Goal: Task Accomplishment & Management: Complete application form

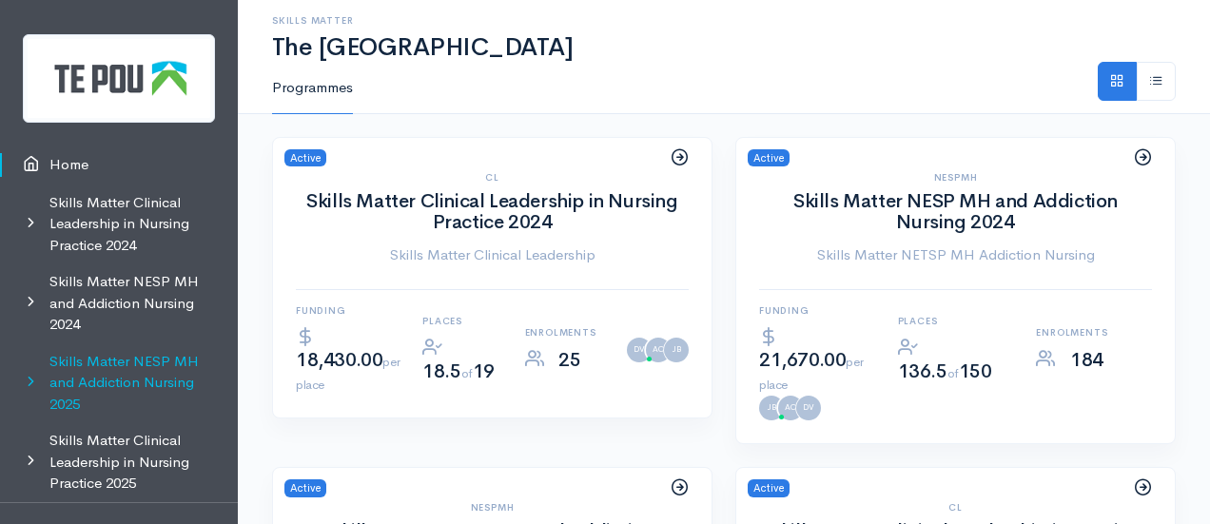
click at [125, 406] on link "Skills Matter NESP MH and Addiction Nursing 2025" at bounding box center [119, 383] width 238 height 80
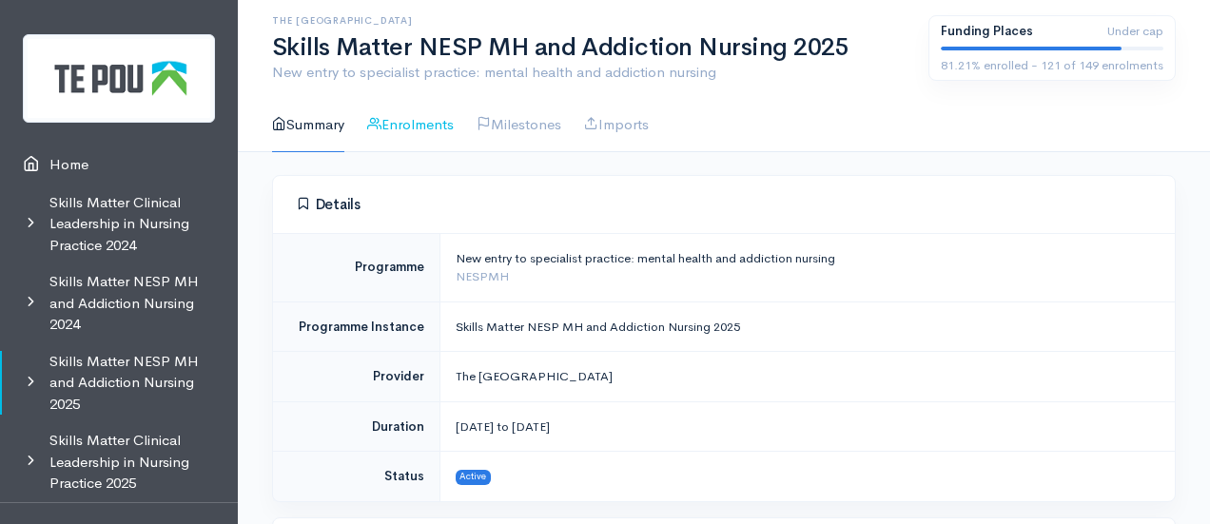
click at [413, 129] on link "Enrolments" at bounding box center [410, 125] width 87 height 54
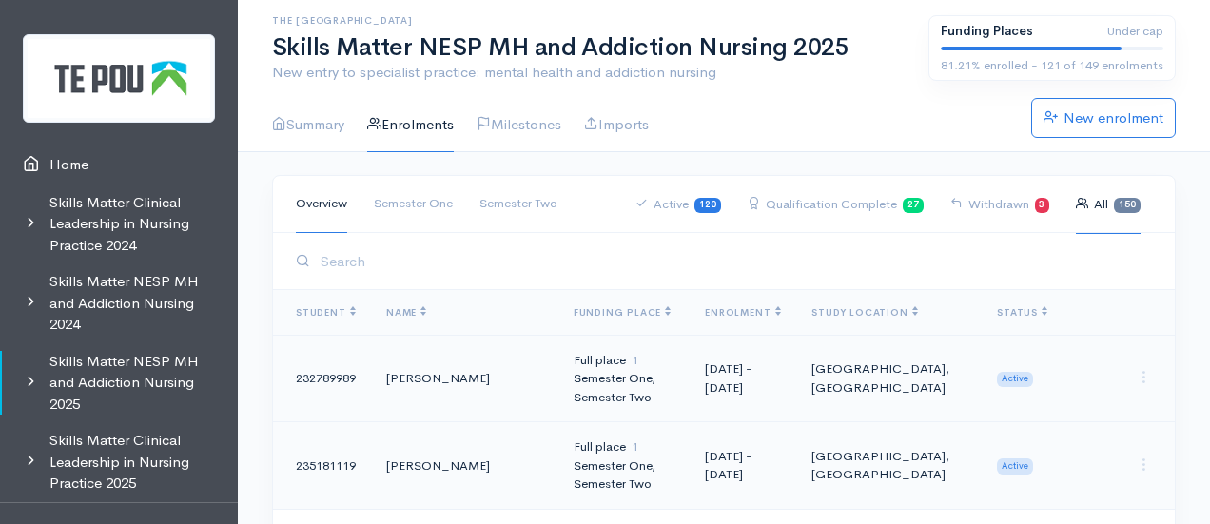
scroll to position [11651, 0]
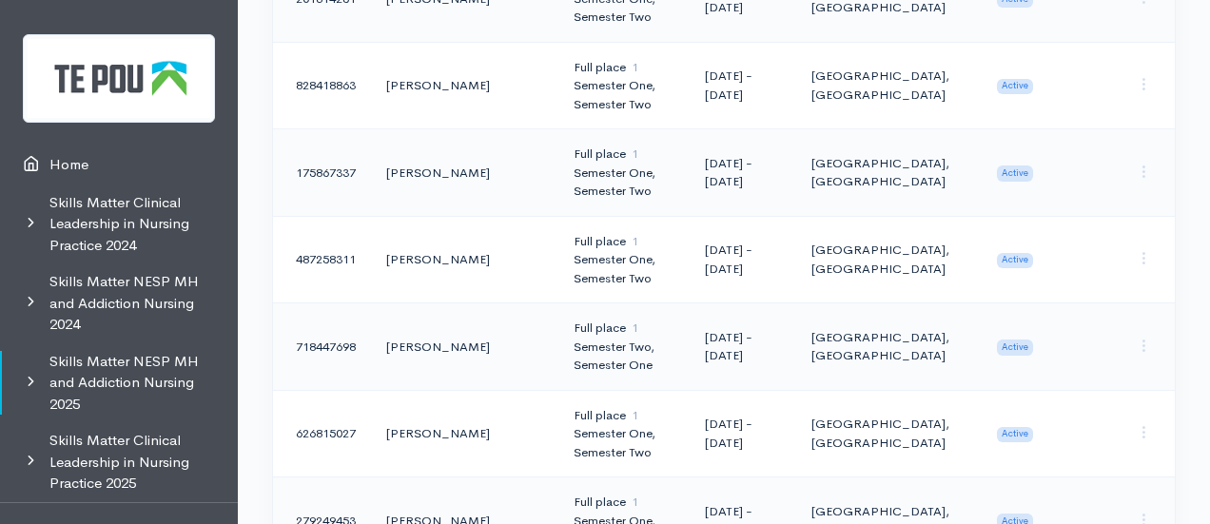
click at [648, 303] on td "Full place 1 Semester Two, Semester One" at bounding box center [624, 347] width 132 height 88
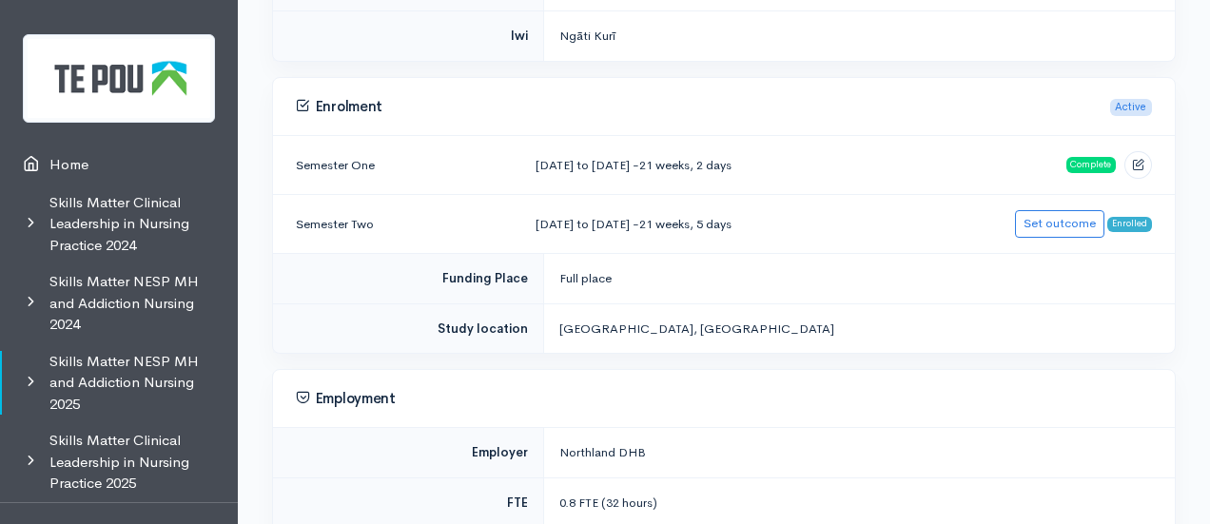
scroll to position [697, 0]
click at [1080, 213] on link "Set outcome" at bounding box center [1059, 220] width 89 height 28
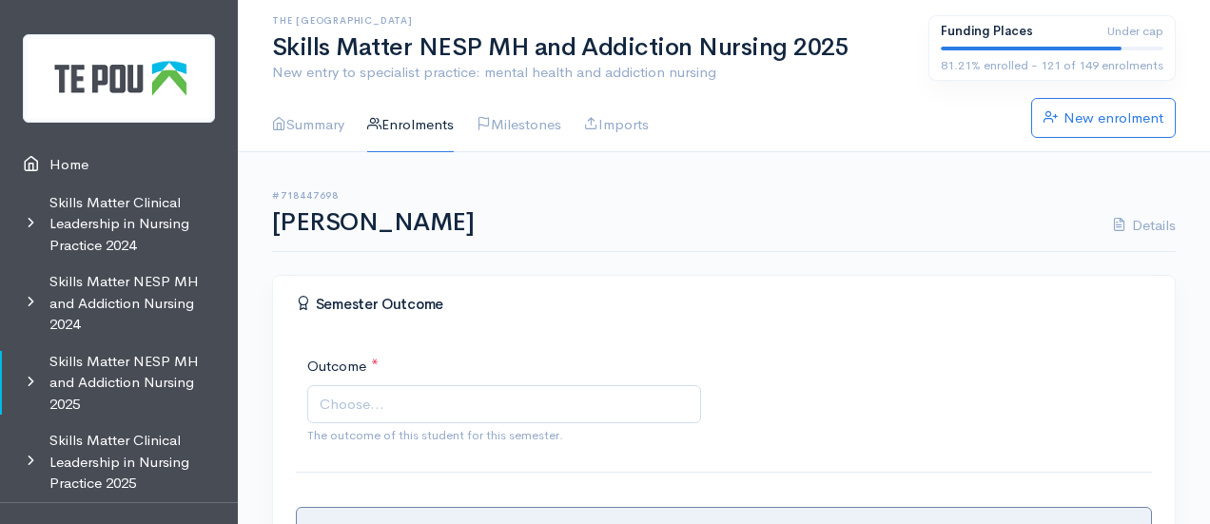
click at [436, 414] on span "Choose..." at bounding box center [504, 404] width 394 height 39
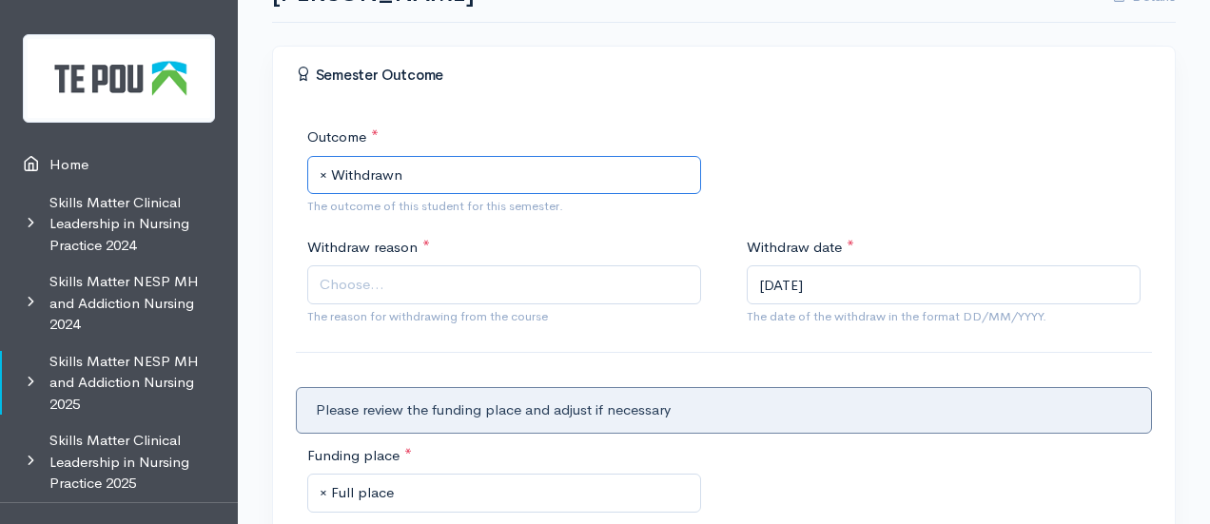
scroll to position [230, 0]
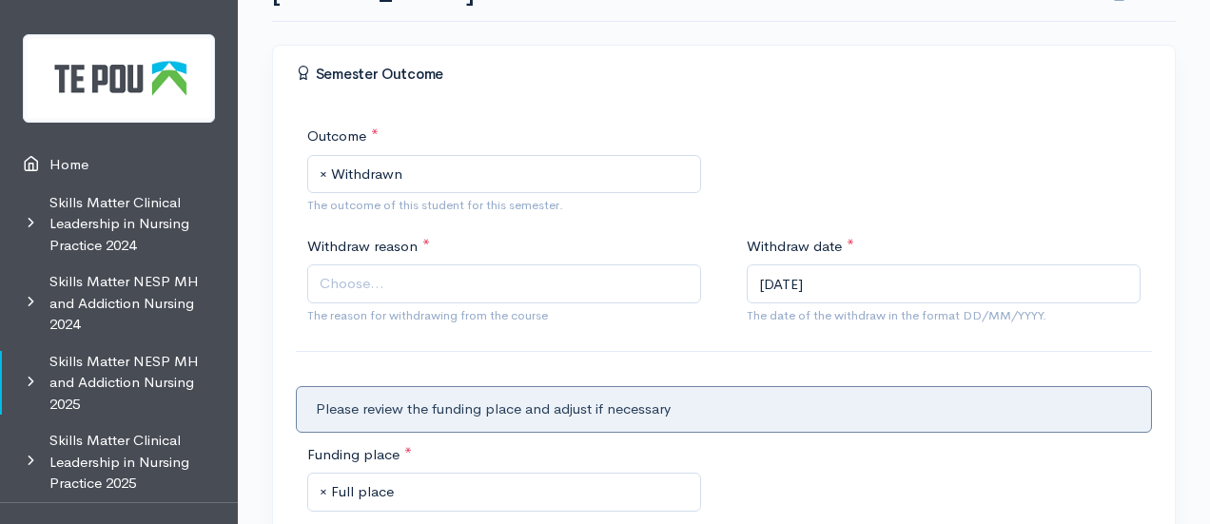
click at [396, 283] on span "Choose..." at bounding box center [506, 284] width 373 height 22
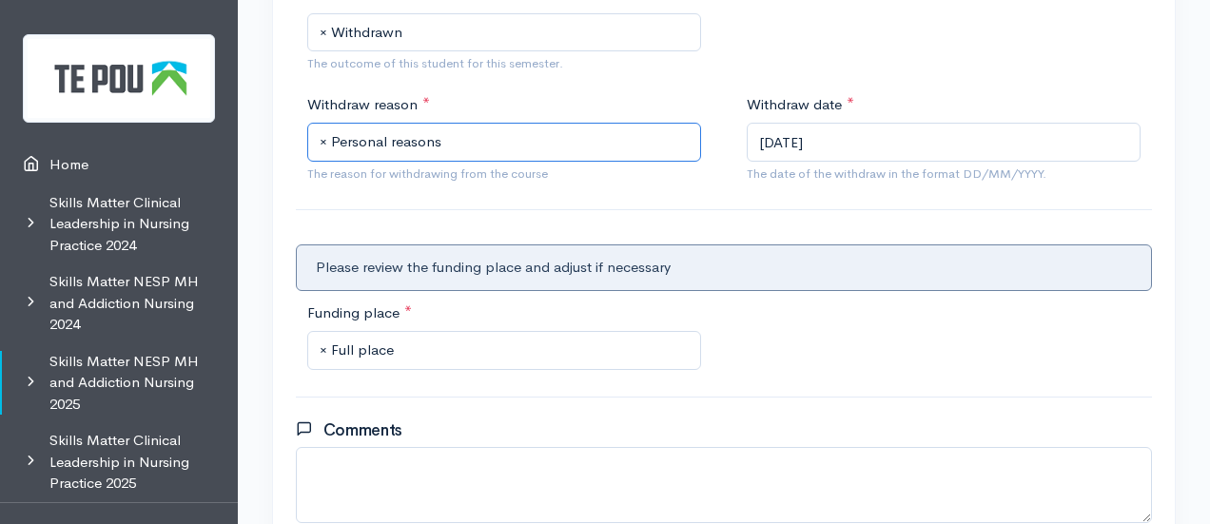
scroll to position [373, 0]
click at [490, 348] on span "× Full place" at bounding box center [506, 350] width 373 height 22
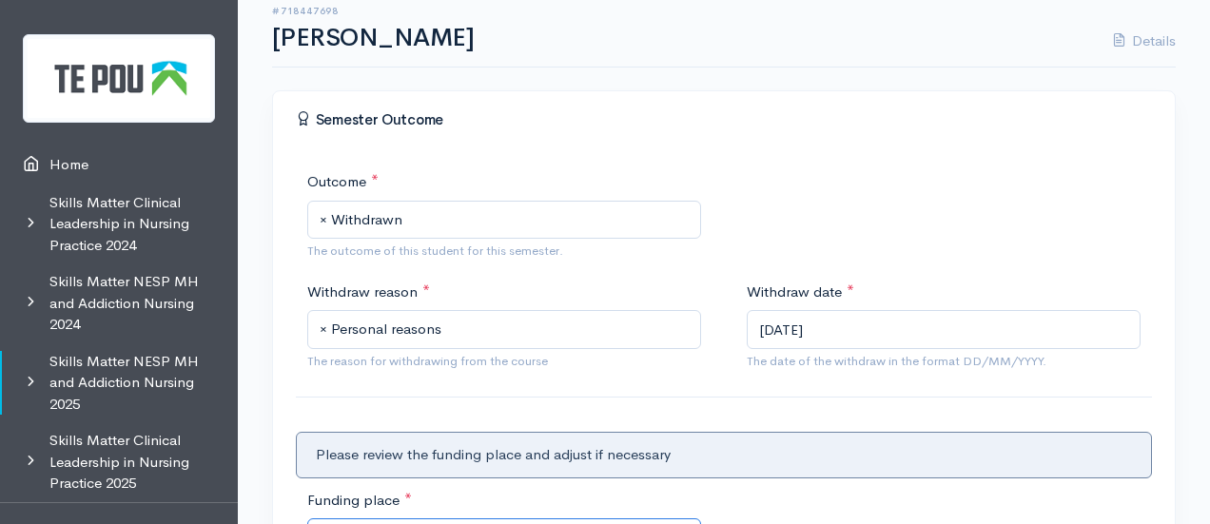
scroll to position [544, 0]
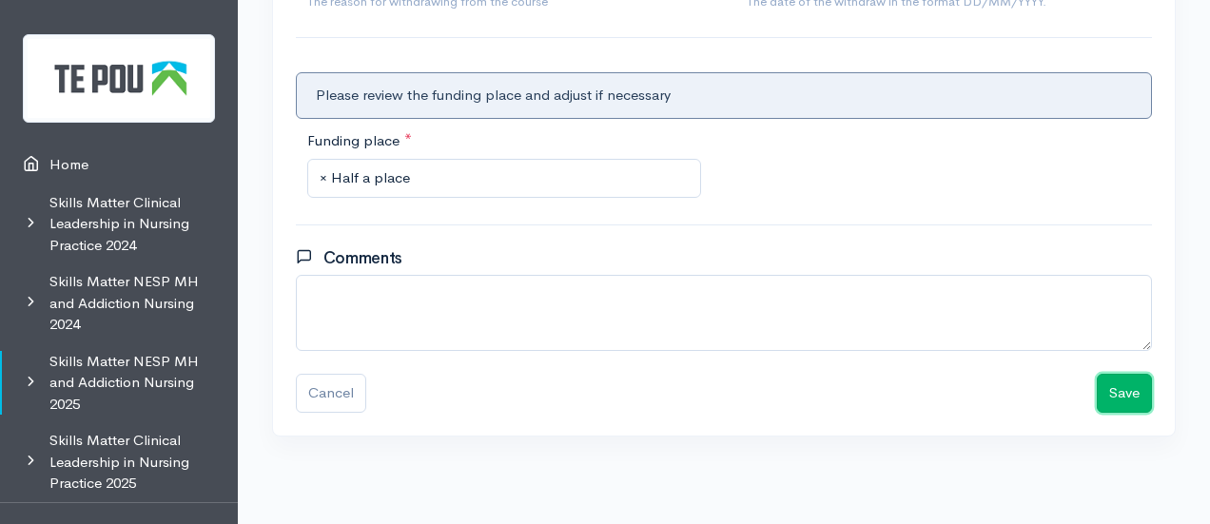
click at [1105, 386] on button "Save" at bounding box center [1124, 393] width 55 height 39
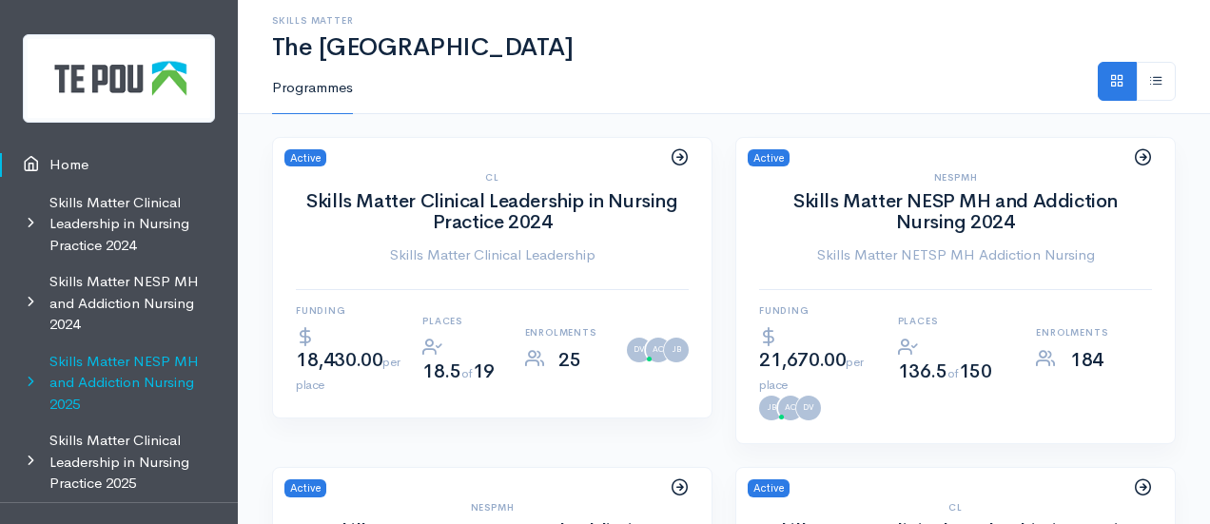
click at [122, 361] on link "Skills Matter NESP MH and Addiction Nursing 2025" at bounding box center [119, 383] width 238 height 80
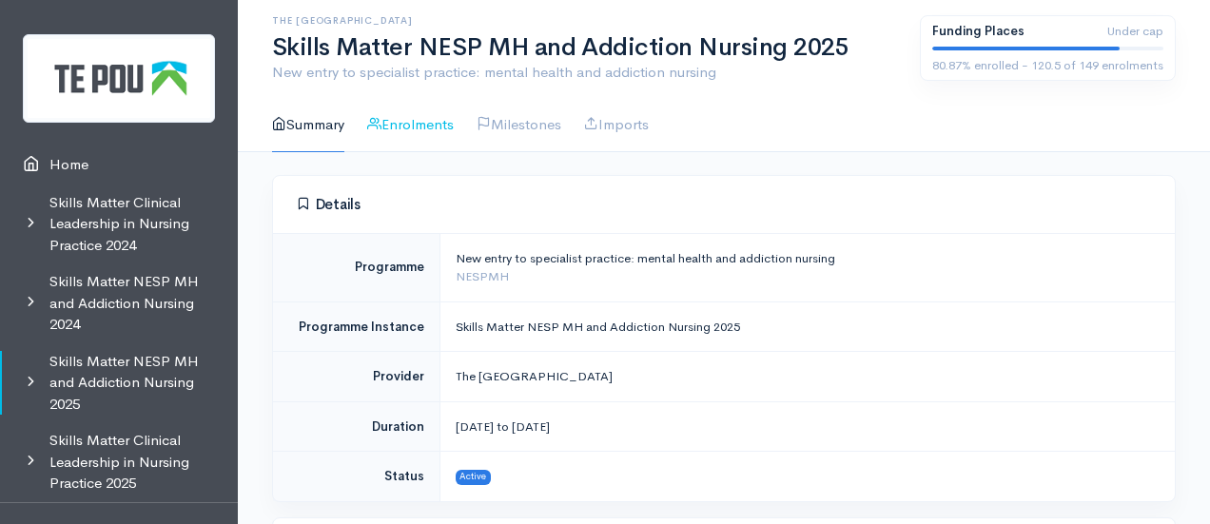
click at [410, 119] on link "Enrolments" at bounding box center [410, 125] width 87 height 54
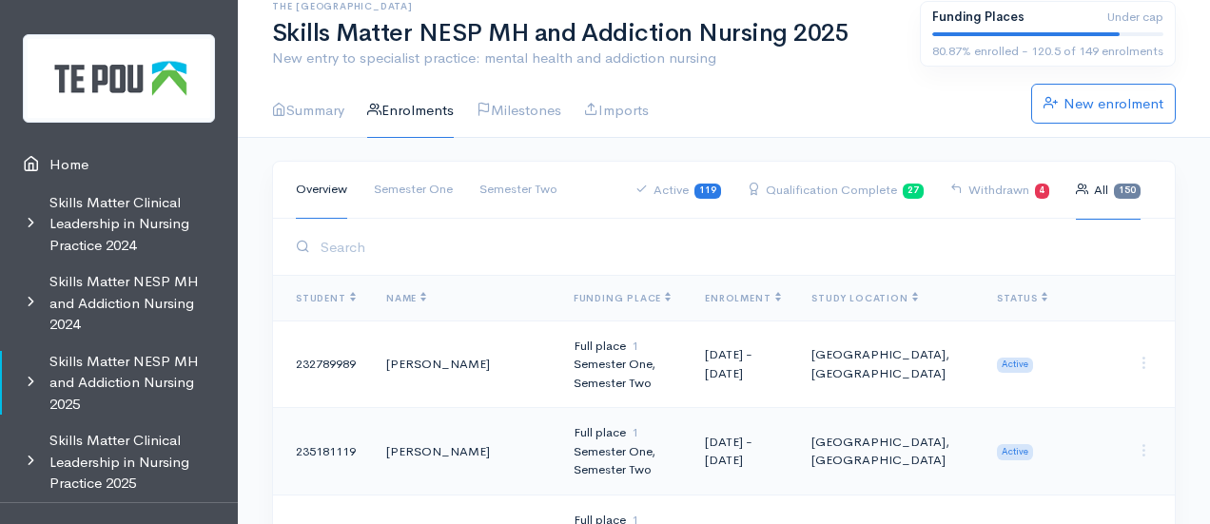
scroll to position [17, 0]
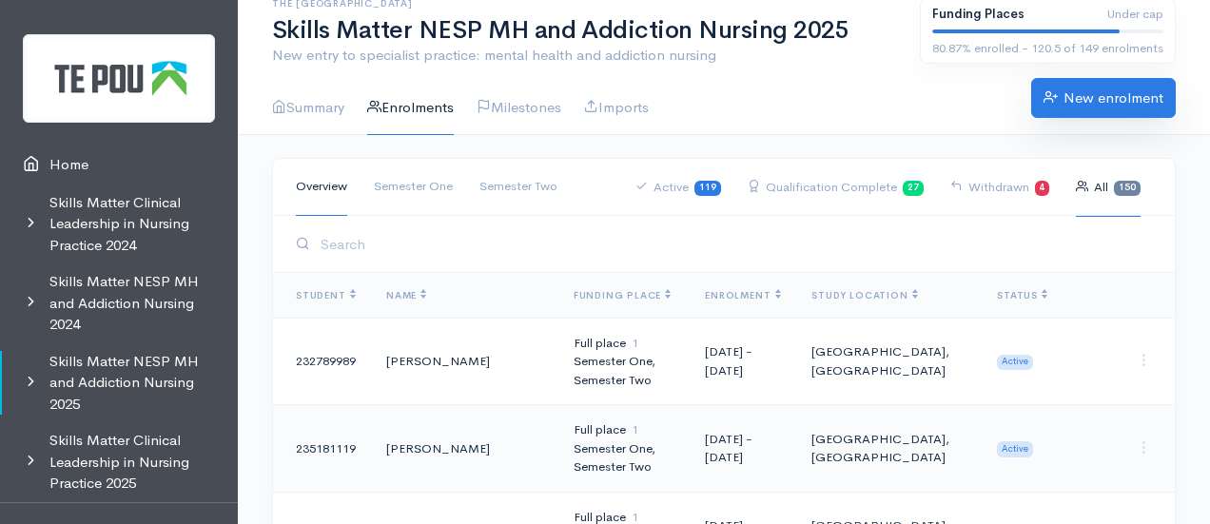
click at [1093, 117] on link "New enrolment" at bounding box center [1103, 98] width 145 height 40
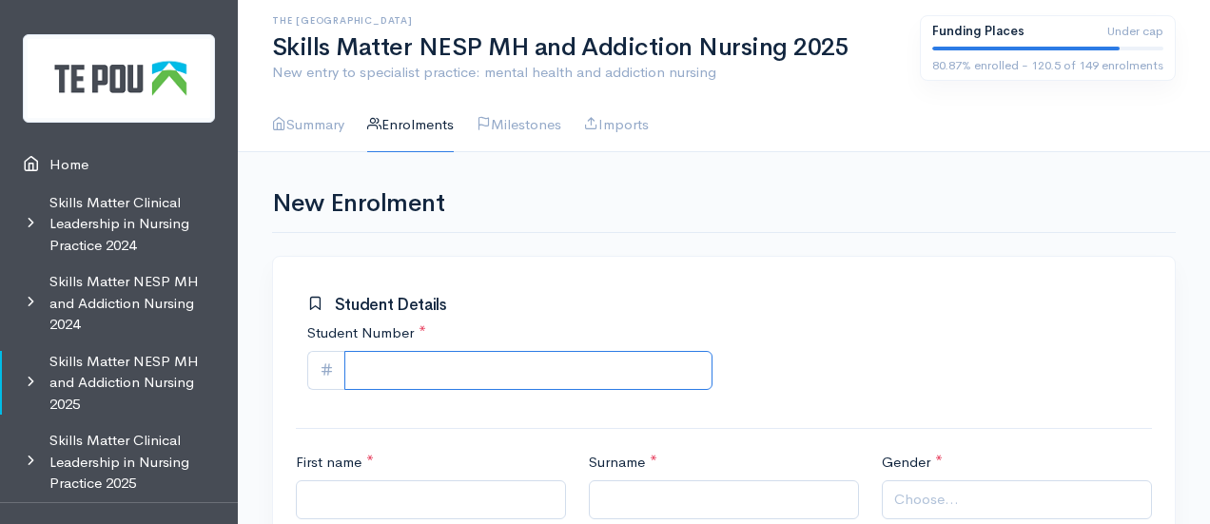
click at [415, 374] on input "Student Number *" at bounding box center [528, 370] width 368 height 39
paste input "662259929"
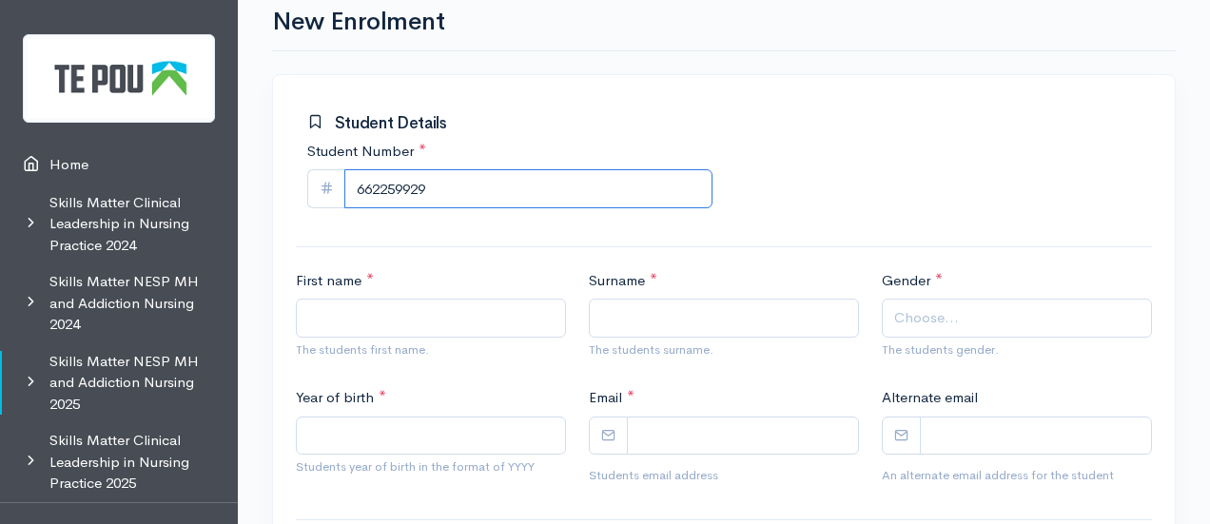
scroll to position [183, 0]
type input "662259929"
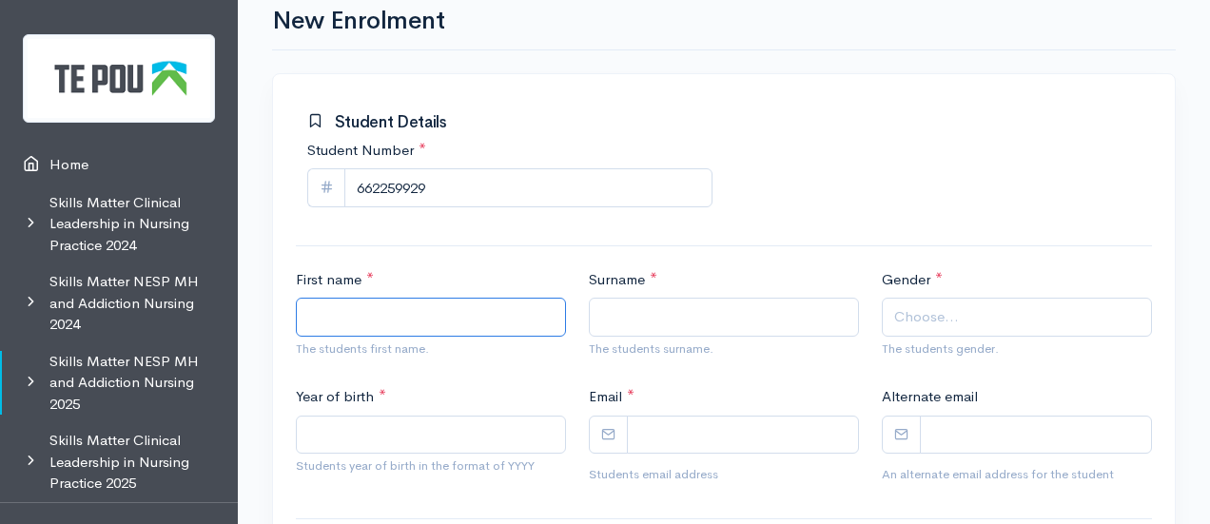
click at [479, 307] on input "First name *" at bounding box center [431, 317] width 270 height 39
paste input "Krystelle"
type input "Krystelle"
click at [656, 311] on input "Surname *" at bounding box center [724, 317] width 270 height 39
paste input "PINHEIRO"
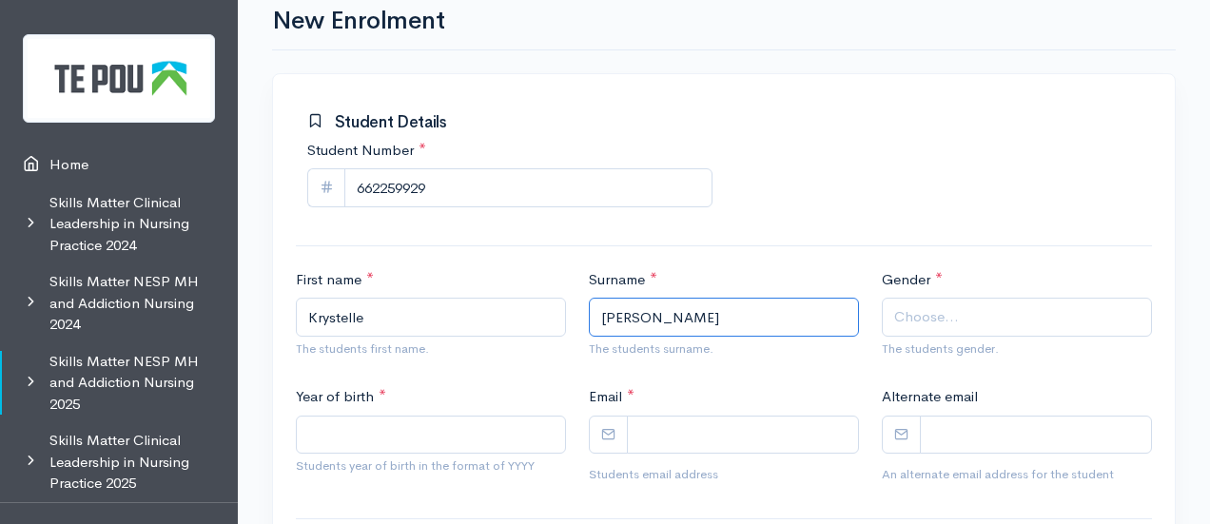
type input "PINHEIRO"
click at [943, 332] on span "Choose..." at bounding box center [1017, 317] width 270 height 39
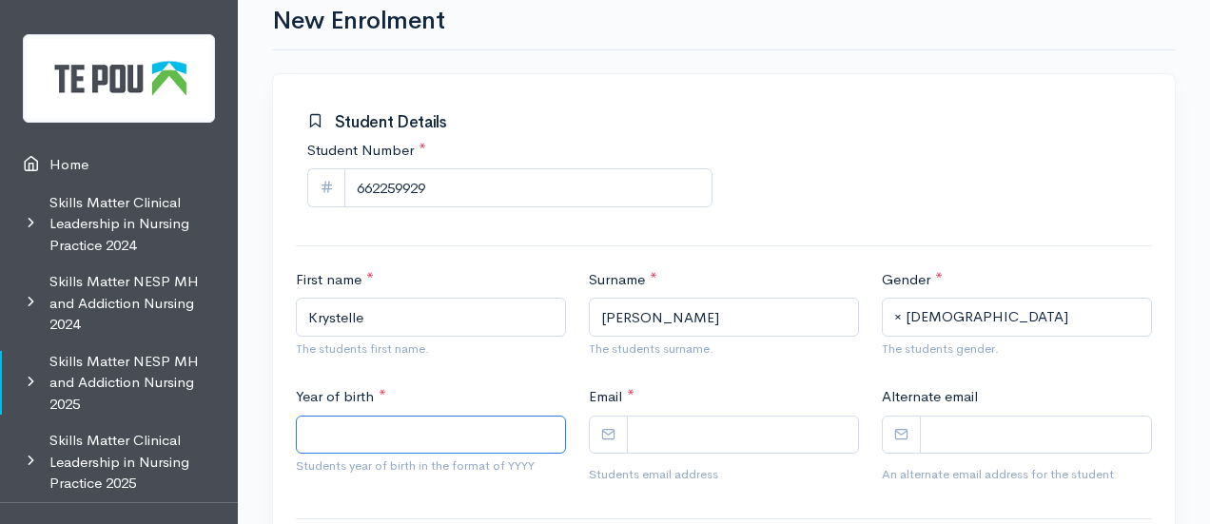
click at [360, 435] on input "Year of birth *" at bounding box center [431, 435] width 270 height 39
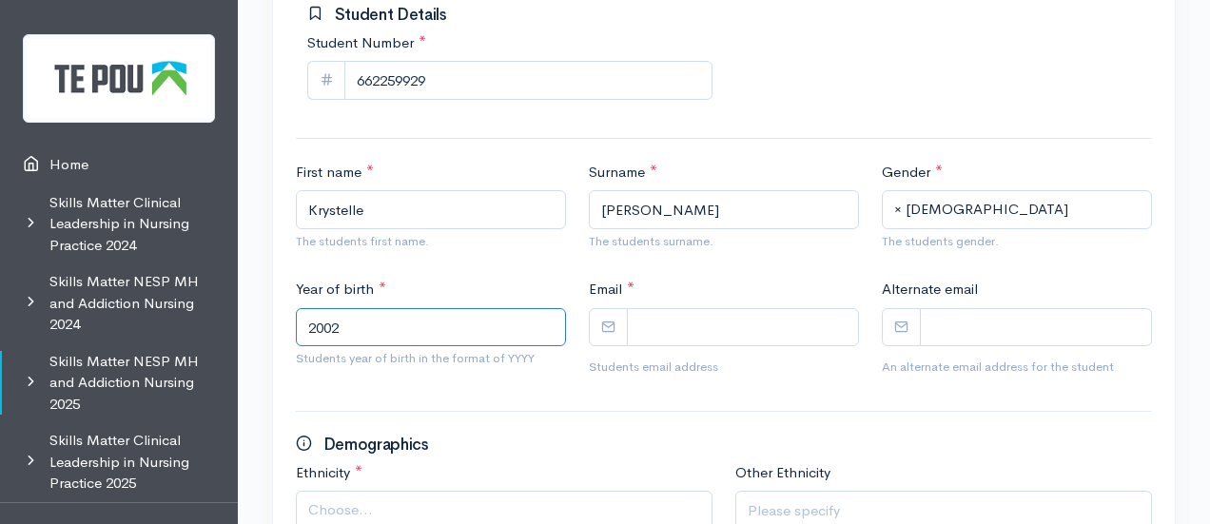
scroll to position [292, 0]
type input "2002"
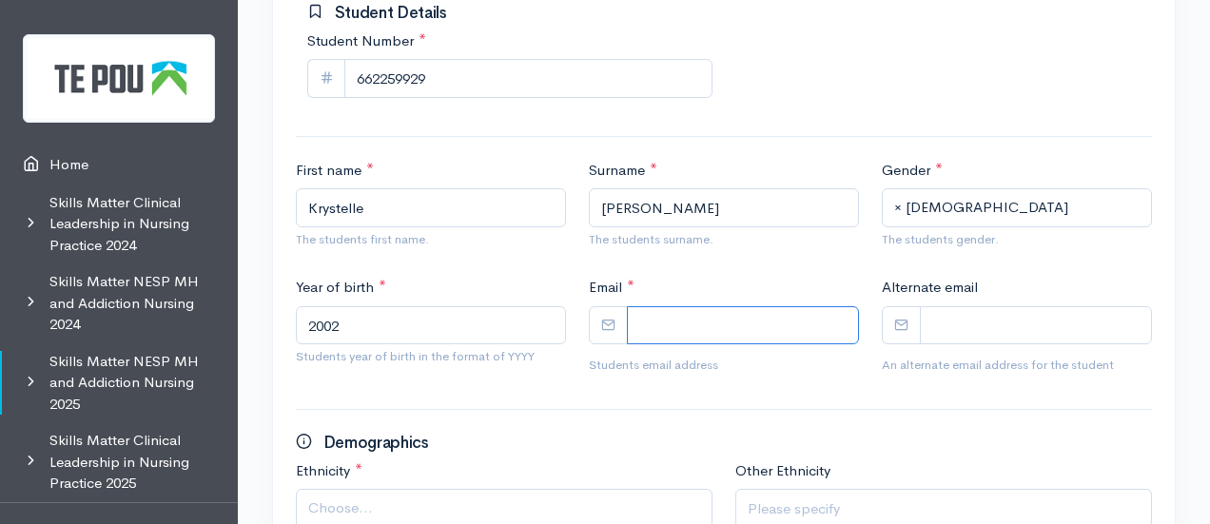
click at [719, 321] on input "Email *" at bounding box center [743, 325] width 232 height 39
paste input "krystellep22@gmail.com"
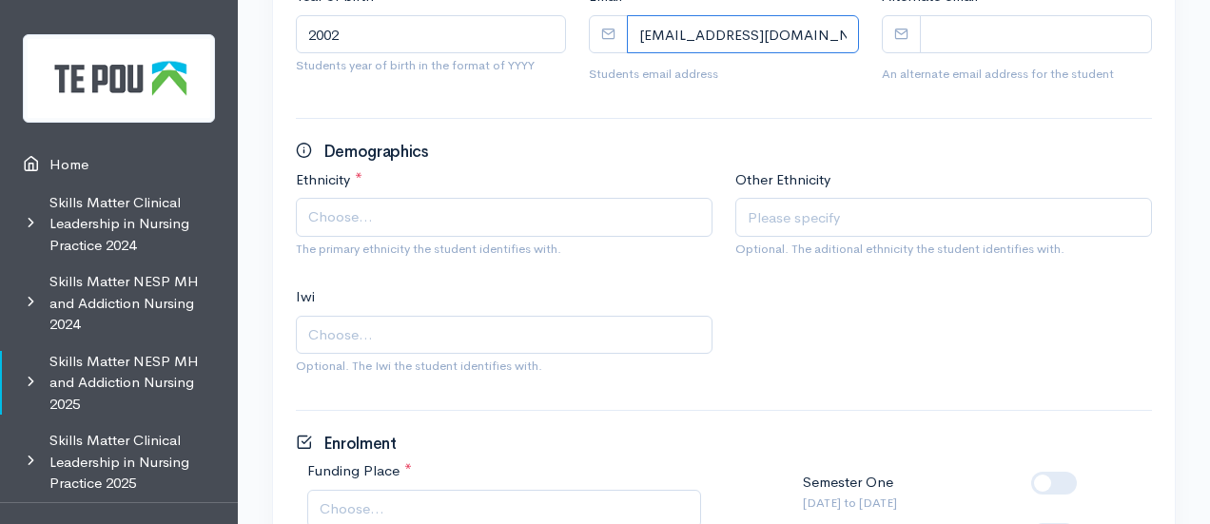
scroll to position [593, 0]
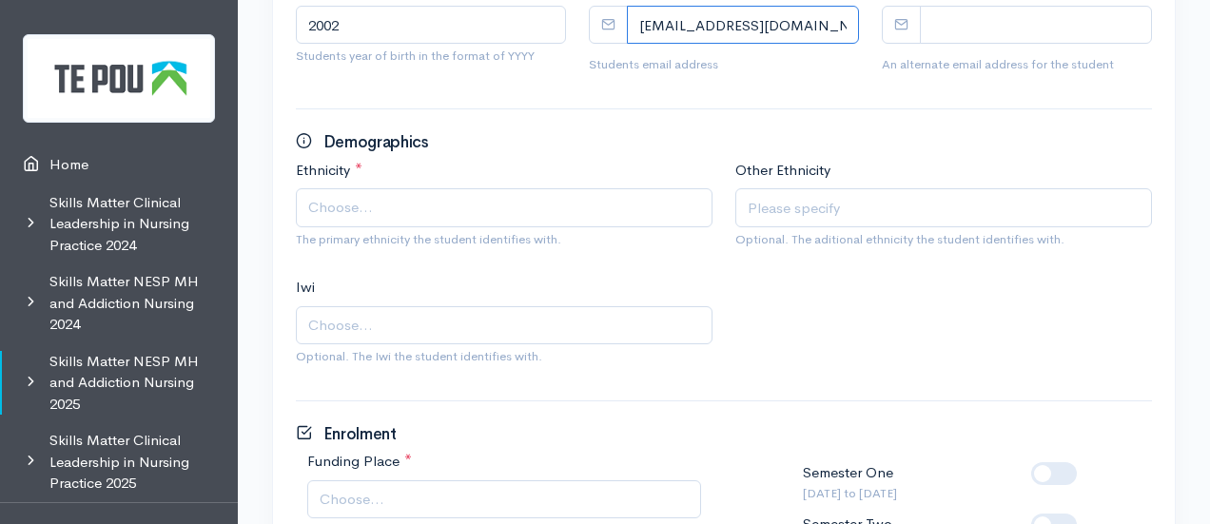
type input "krystellep22@gmail.com"
click at [458, 188] on span "Choose..." at bounding box center [504, 207] width 417 height 39
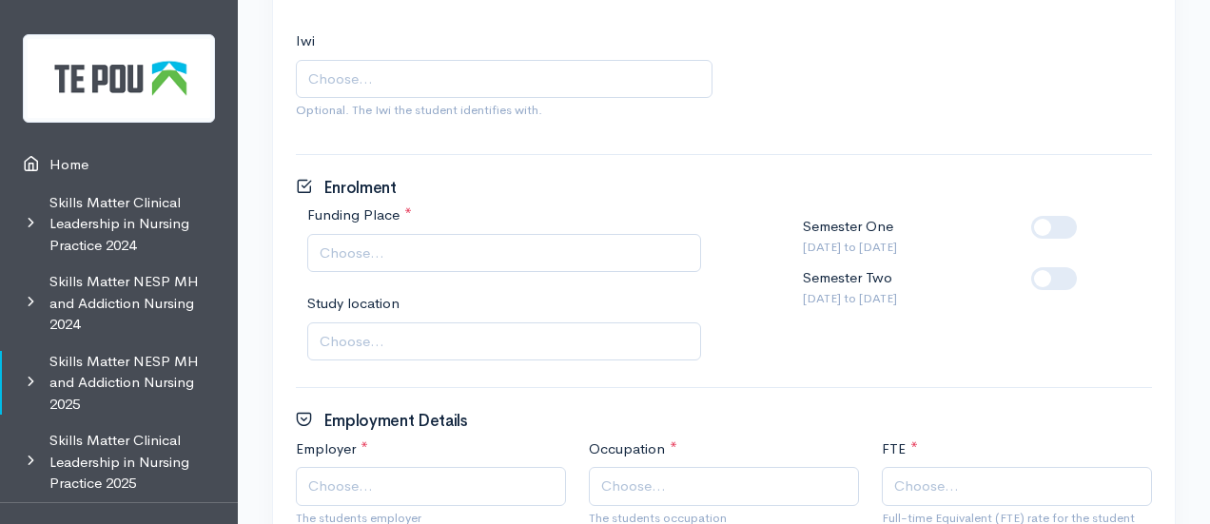
scroll to position [840, 0]
click at [479, 244] on span "Choose..." at bounding box center [506, 253] width 373 height 22
click at [1084, 266] on label at bounding box center [1084, 266] width 0 height 0
click at [1046, 275] on input "checkbox" at bounding box center [1038, 275] width 15 height 18
checkbox input "true"
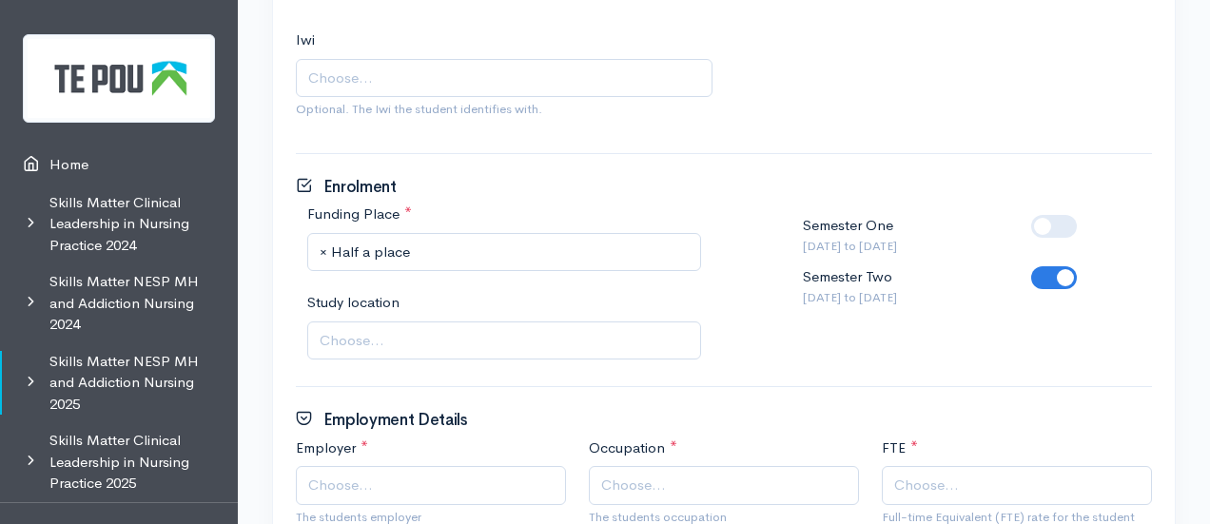
click at [393, 334] on span "Choose..." at bounding box center [506, 341] width 373 height 22
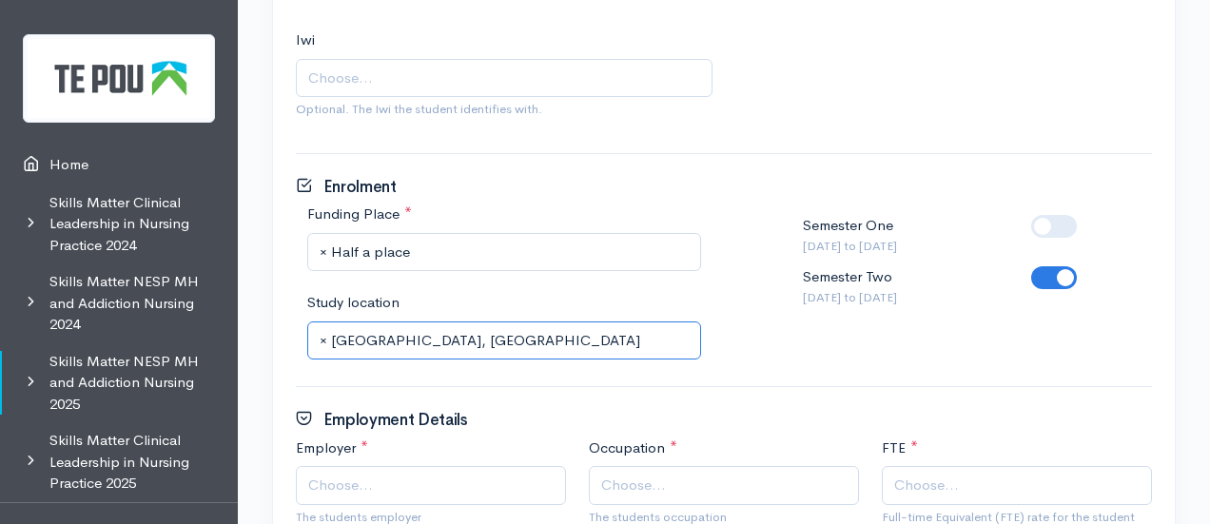
scroll to position [1087, 0]
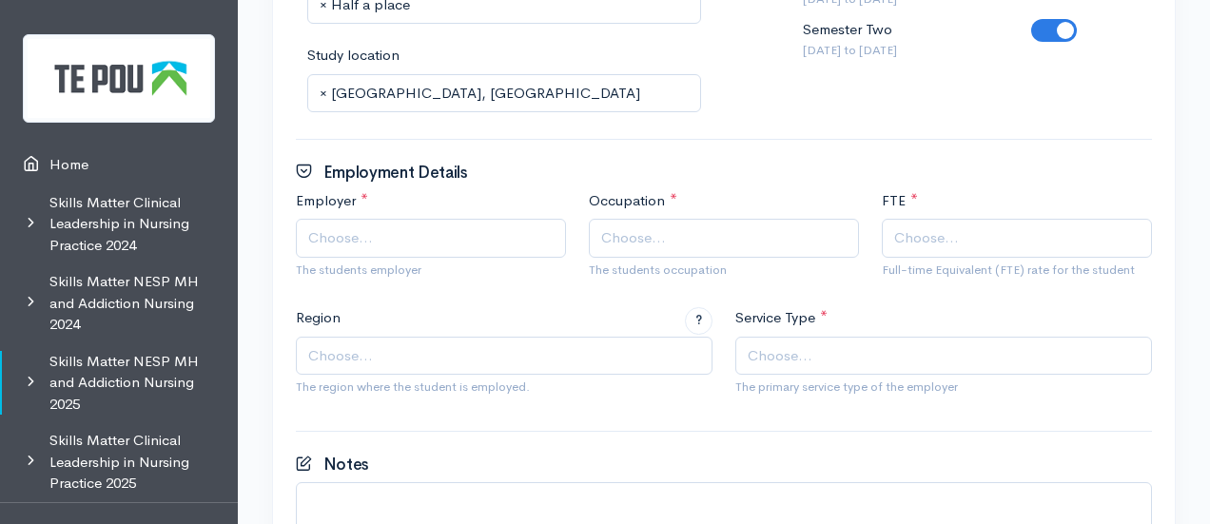
click at [432, 209] on div "Employer * Auckland DHB Bay of Plenty DHB Canterbury DHB Capital and Coast DHB …" at bounding box center [430, 238] width 293 height 97
click at [427, 250] on span "Choose..." at bounding box center [431, 238] width 270 height 39
click at [684, 241] on span "Choose..." at bounding box center [725, 238] width 249 height 22
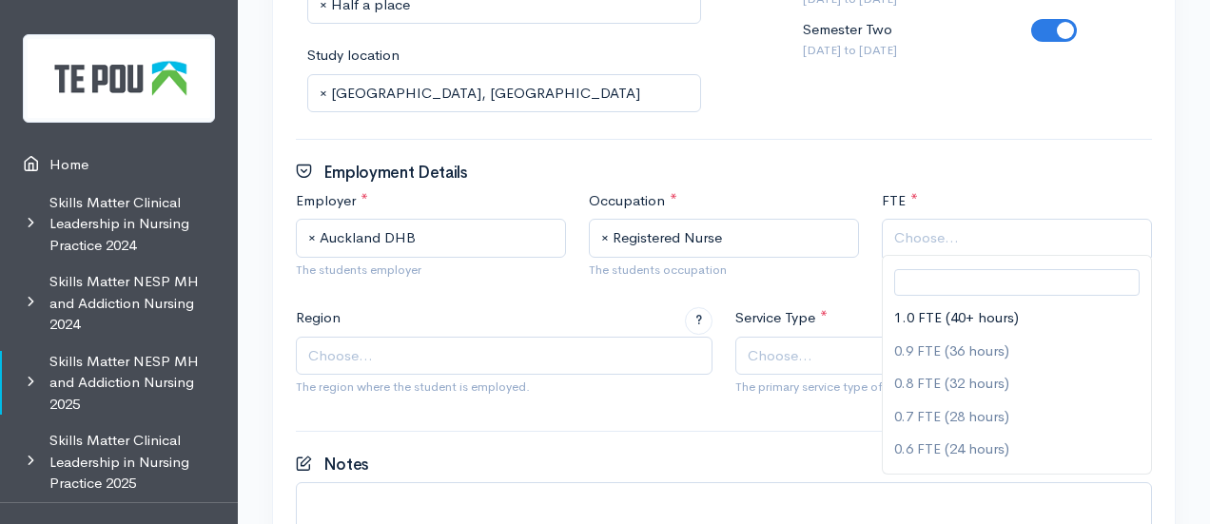
click at [954, 231] on span "Choose..." at bounding box center [926, 238] width 65 height 22
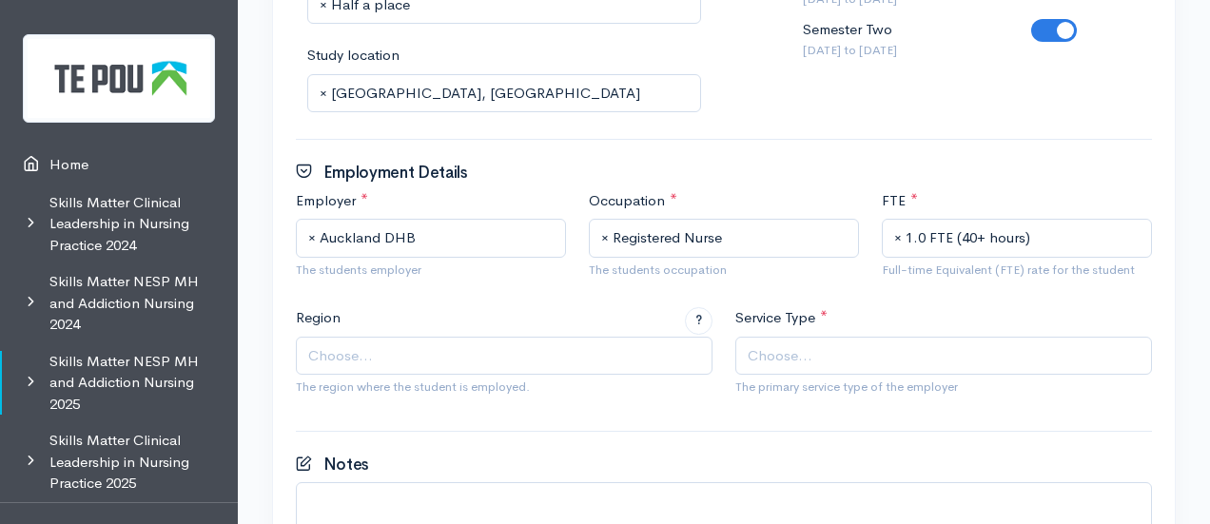
click at [839, 345] on span "Choose..." at bounding box center [946, 356] width 396 height 22
type input "com"
click at [417, 362] on span "Choose..." at bounding box center [506, 356] width 396 height 22
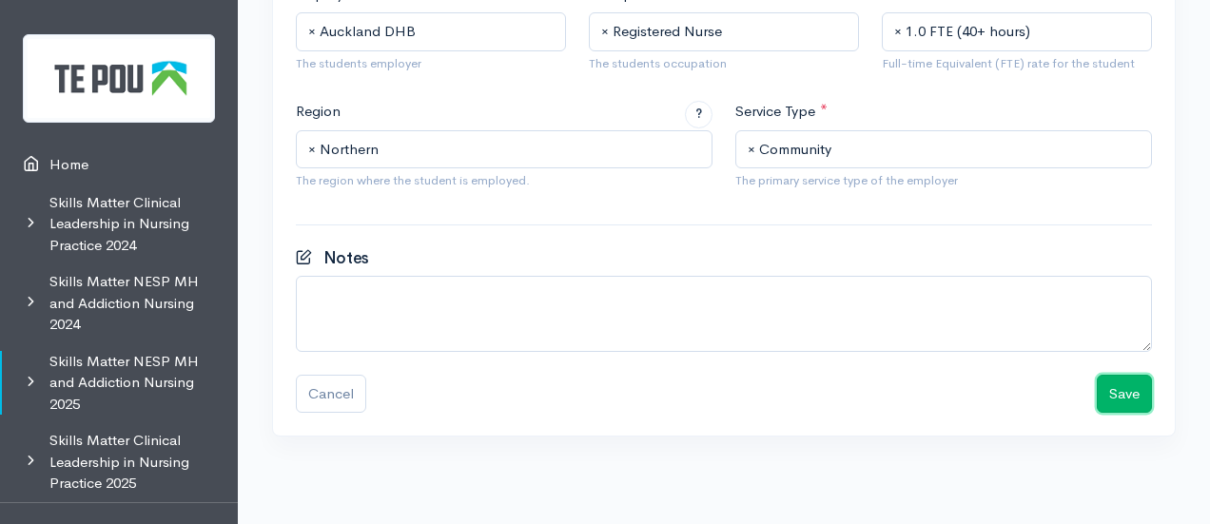
click at [1129, 385] on button "Save" at bounding box center [1124, 394] width 55 height 39
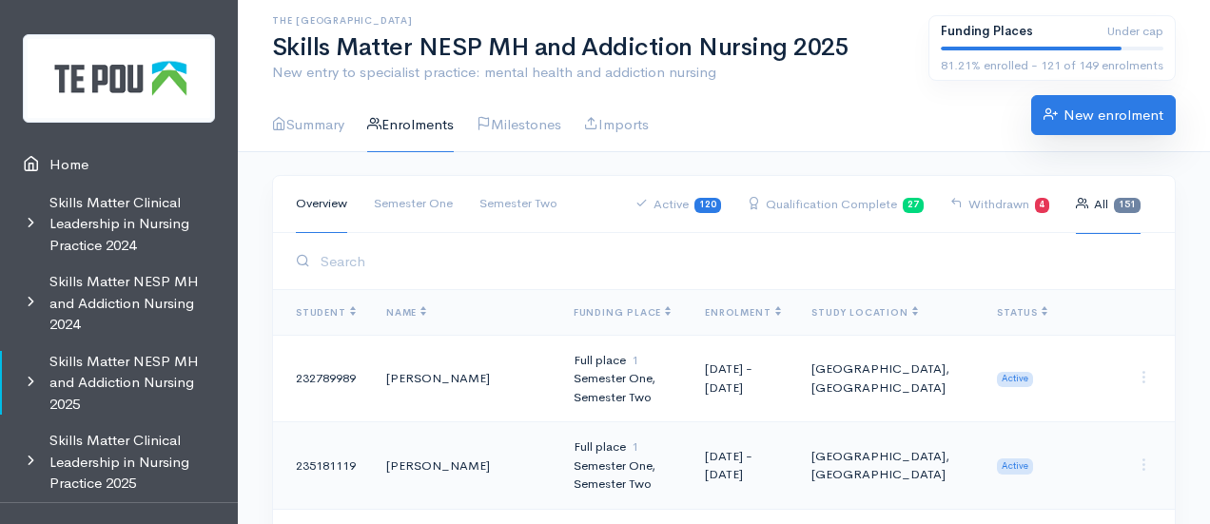
click at [1066, 126] on link "New enrolment" at bounding box center [1103, 115] width 145 height 40
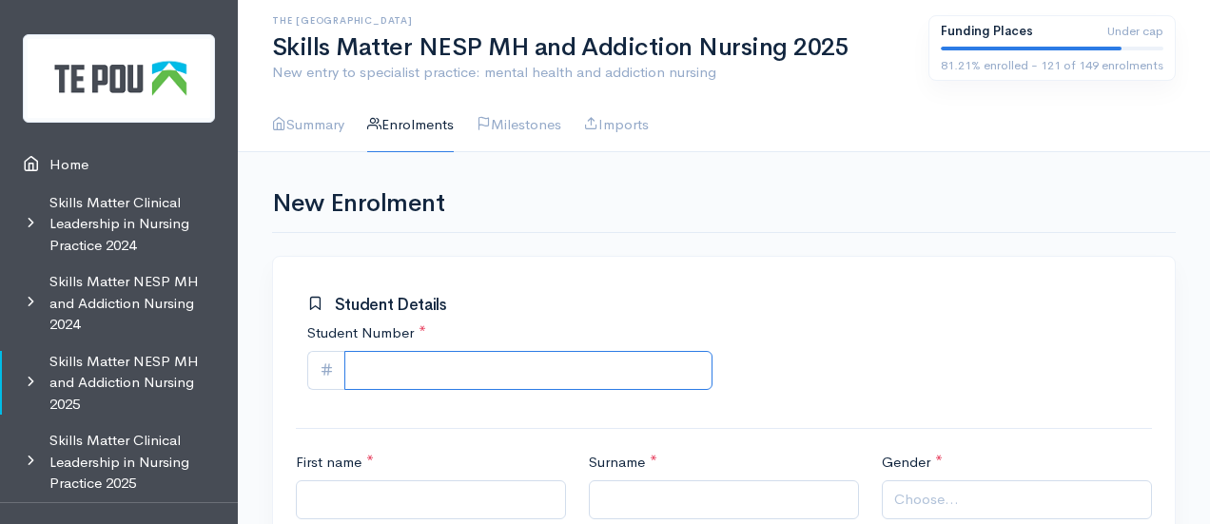
click at [440, 362] on input "Student Number *" at bounding box center [528, 370] width 368 height 39
paste input "878804199"
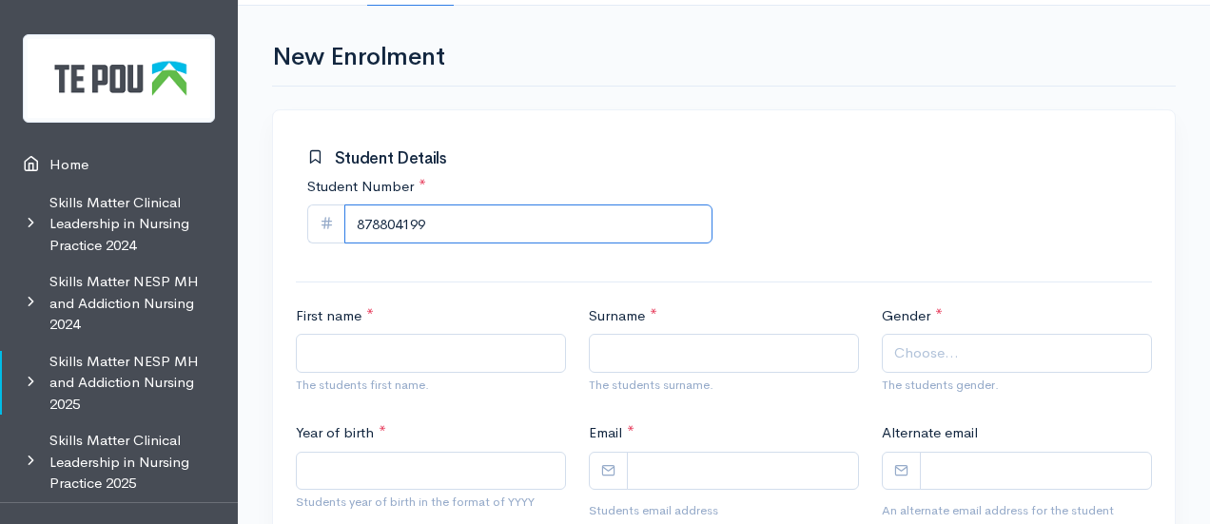
scroll to position [148, 0]
type input "878804199"
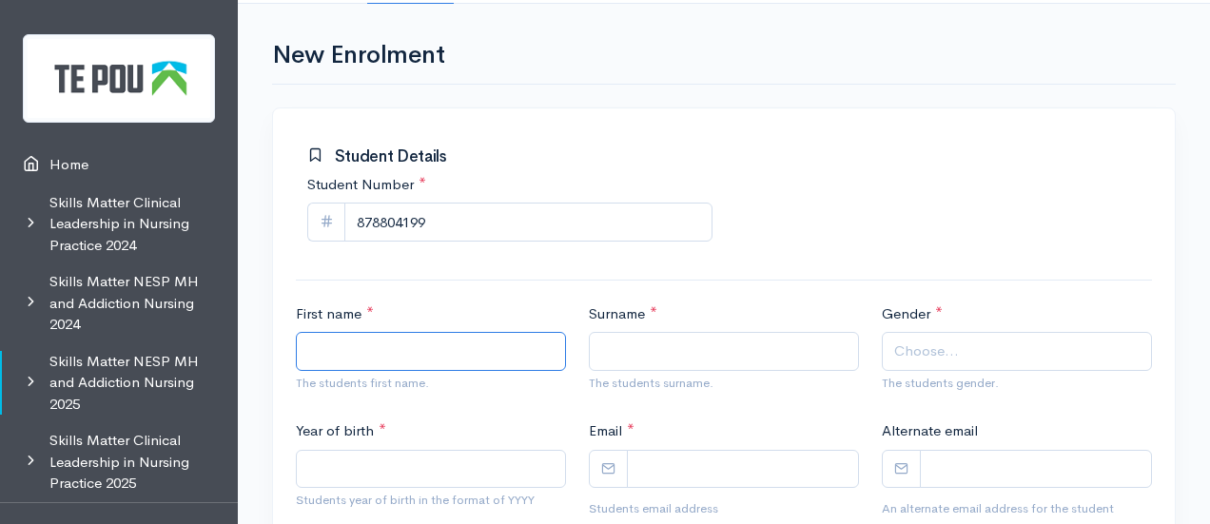
click at [450, 338] on input "First name *" at bounding box center [431, 351] width 270 height 39
paste input "[PERSON_NAME]"
type input "[PERSON_NAME]"
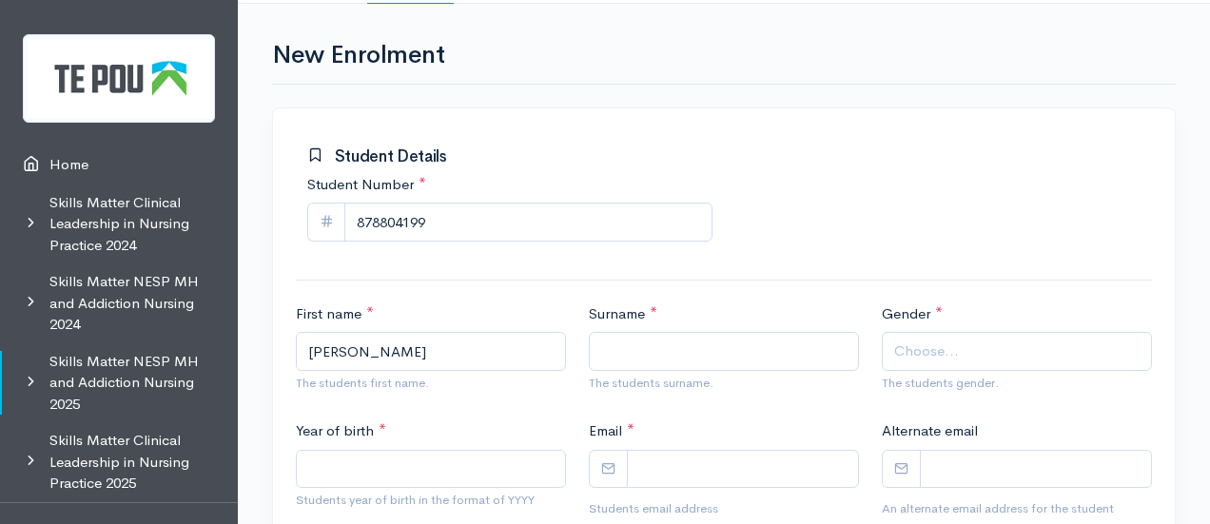
click at [640, 313] on label "Surname *" at bounding box center [623, 314] width 68 height 22
click at [640, 332] on input "Surname *" at bounding box center [724, 351] width 270 height 39
click at [656, 342] on input "Surname *" at bounding box center [724, 351] width 270 height 39
paste input "Pitman-Edwards"
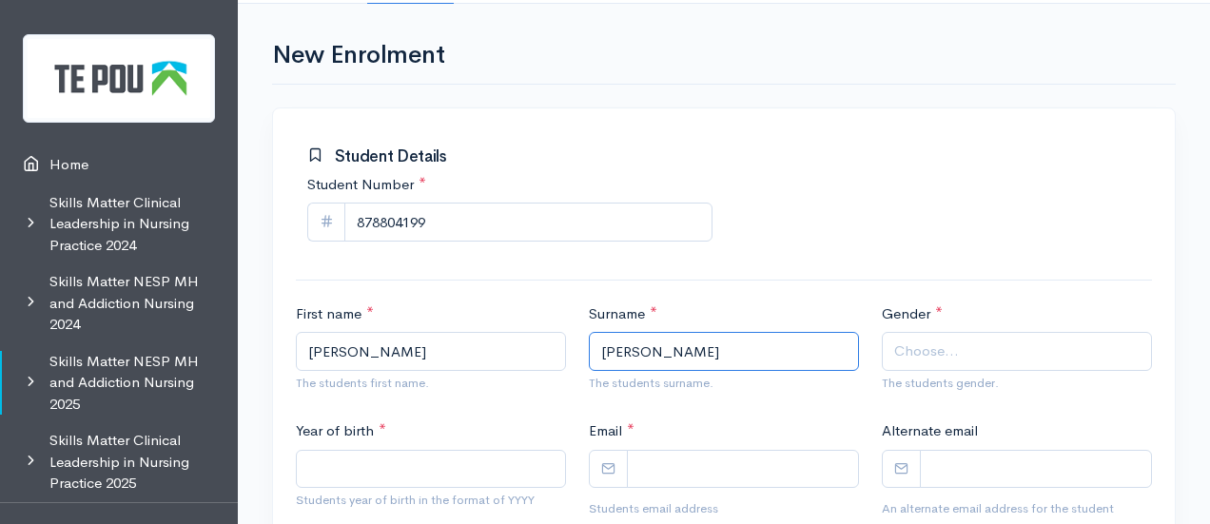
type input "Pitman-Edwards"
click at [944, 322] on div "Gender * Male Female Gender Diverse Choose... The students gender." at bounding box center [1016, 351] width 293 height 97
click at [944, 341] on span "Choose..." at bounding box center [926, 352] width 65 height 22
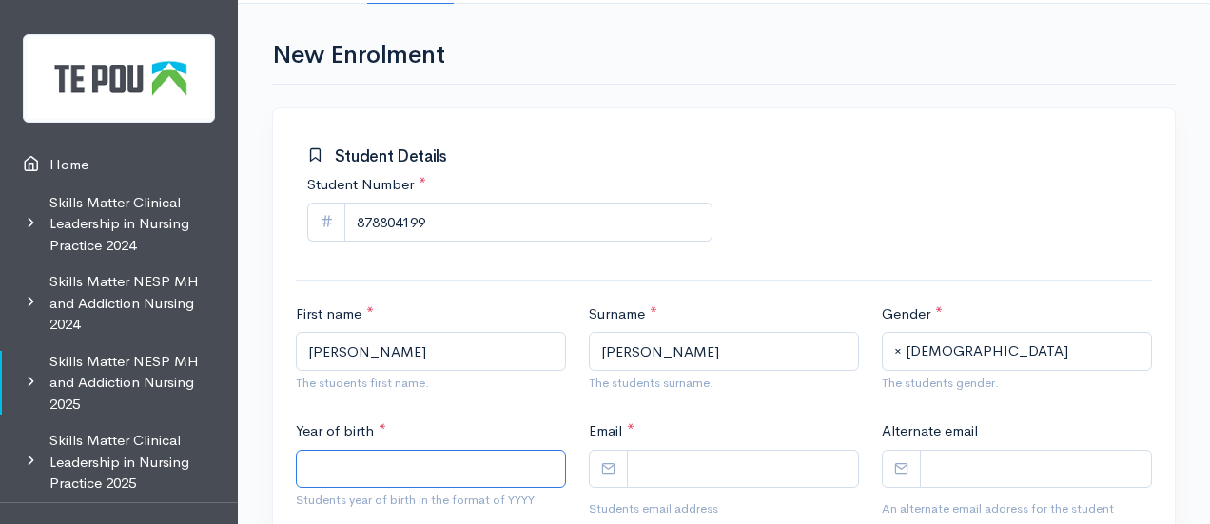
click at [445, 465] on input "Year of birth *" at bounding box center [431, 469] width 270 height 39
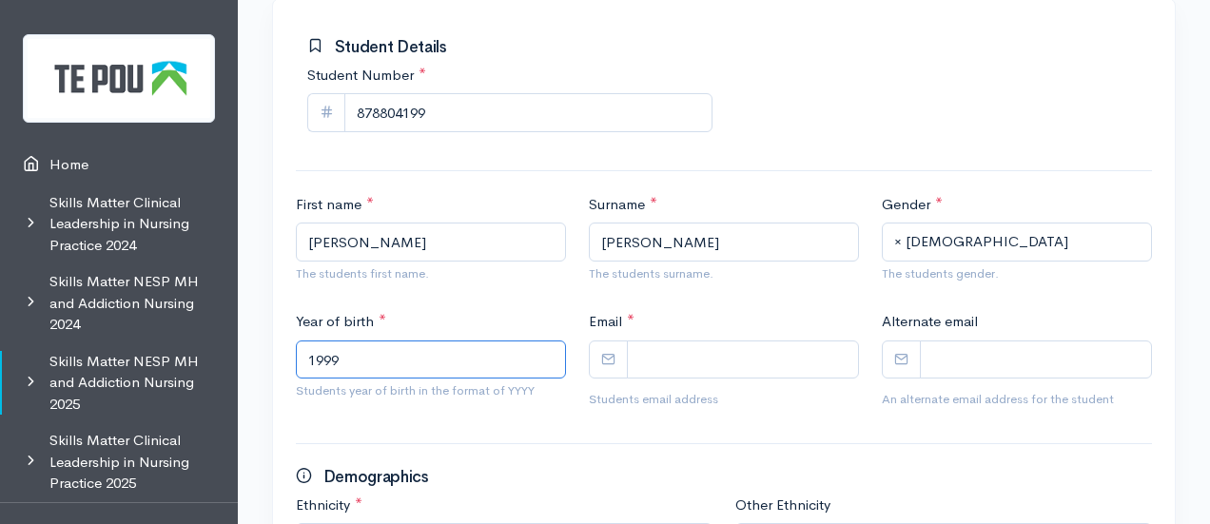
scroll to position [259, 0]
type input "1999"
click at [670, 363] on input "Email *" at bounding box center [743, 359] width 232 height 39
paste input "Baxedwards2@gmail.com"
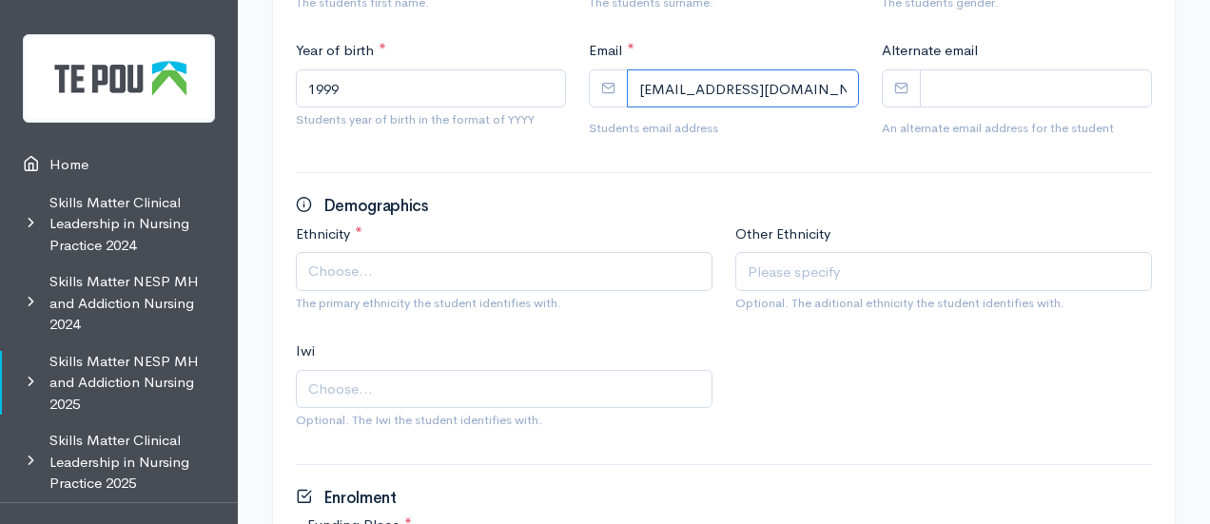
scroll to position [570, 0]
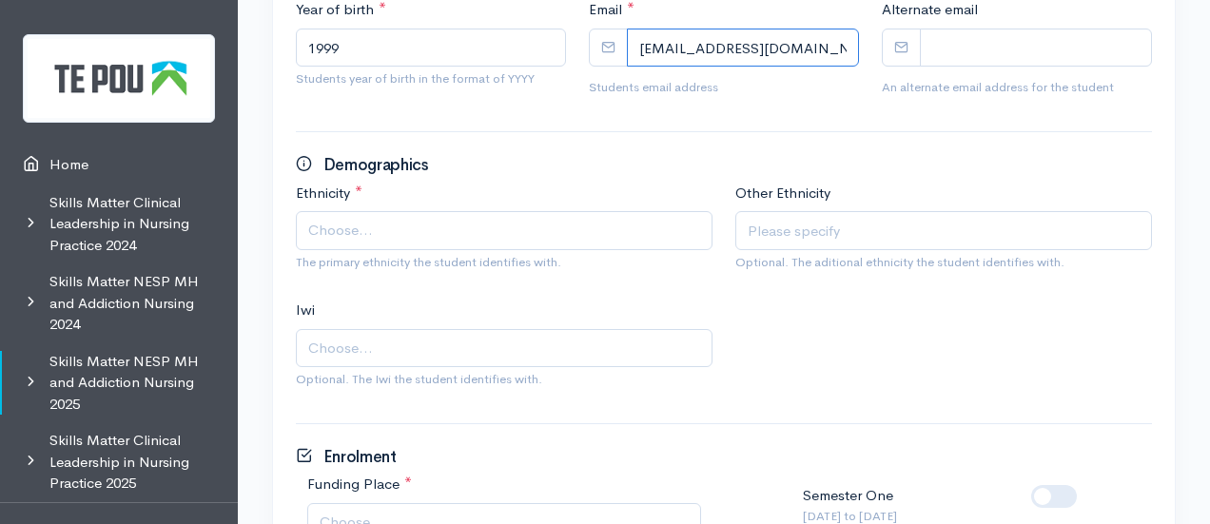
type input "Baxedwards2@gmail.com"
click at [482, 232] on span "Choose..." at bounding box center [506, 231] width 396 height 22
click at [529, 340] on span "Choose..." at bounding box center [506, 349] width 396 height 22
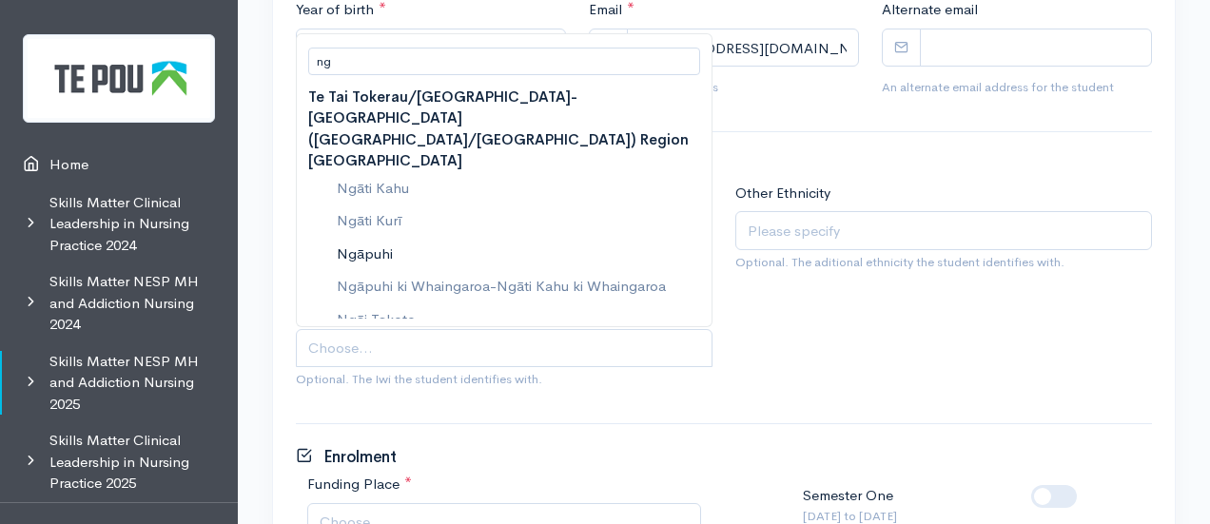
type input "ng"
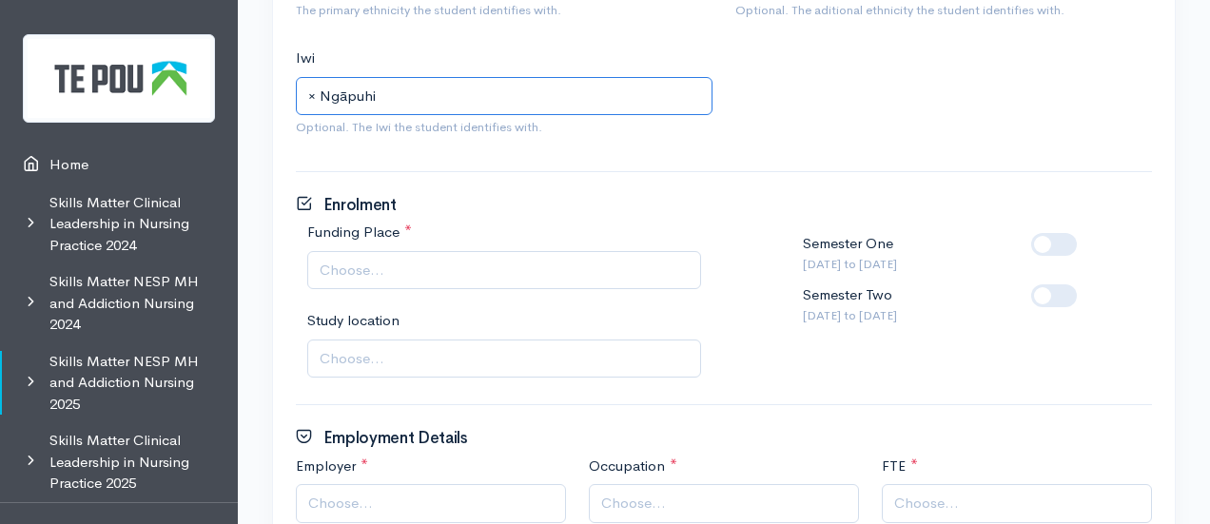
scroll to position [823, 0]
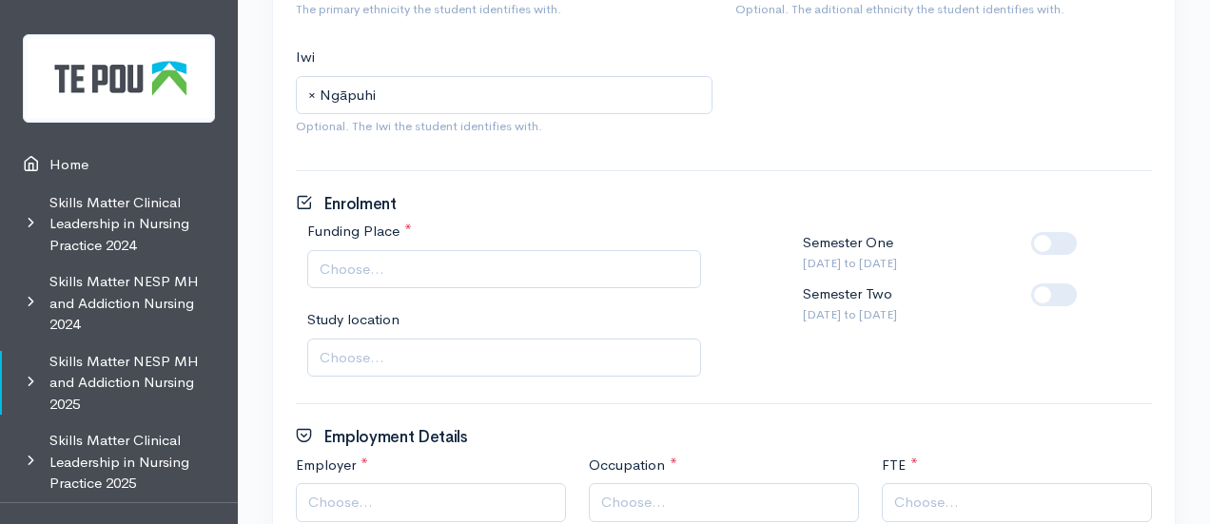
click at [407, 277] on span "Choose..." at bounding box center [504, 269] width 394 height 39
click at [1084, 283] on label at bounding box center [1084, 283] width 0 height 0
click at [1046, 294] on input "checkbox" at bounding box center [1038, 292] width 15 height 18
checkbox input "true"
click at [401, 333] on div "Study location University of Auckland, Waikato Hospital, Hamilton University of…" at bounding box center [504, 343] width 417 height 68
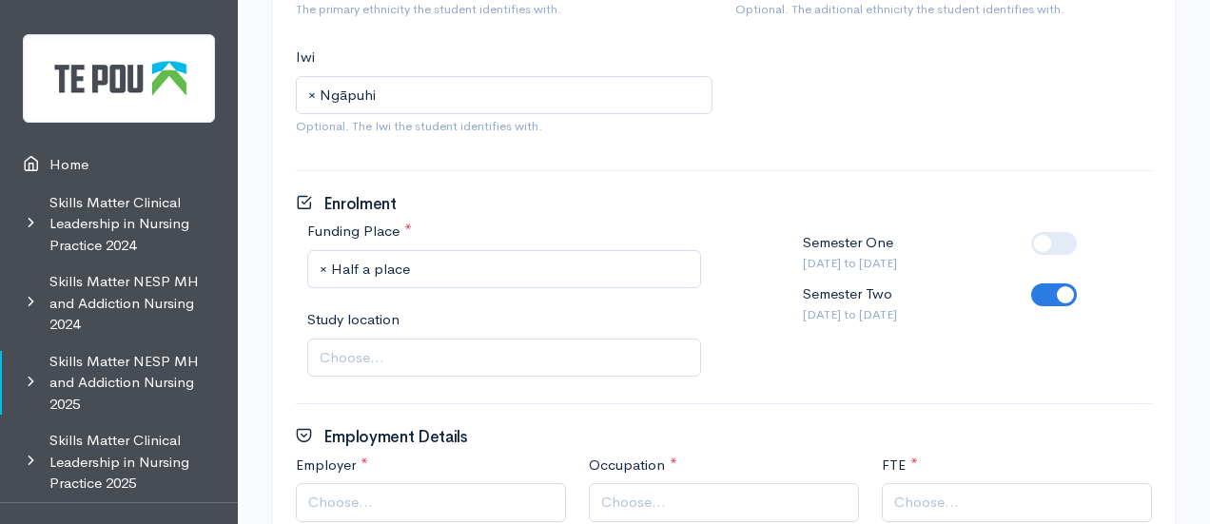
click at [407, 347] on span "Choose..." at bounding box center [506, 358] width 373 height 22
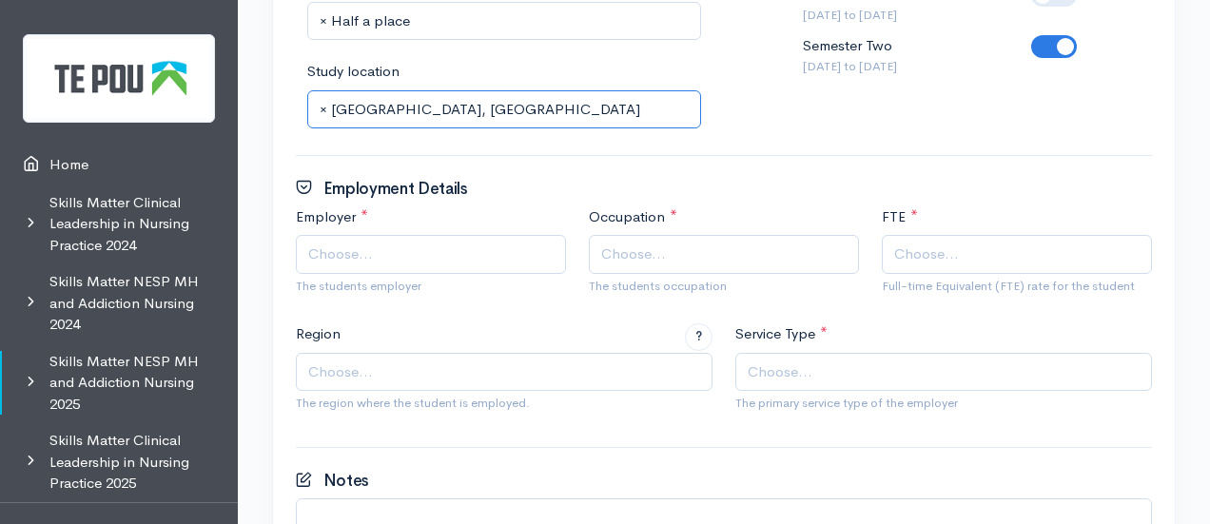
scroll to position [1072, 0]
click at [385, 261] on span "Choose..." at bounding box center [432, 254] width 249 height 22
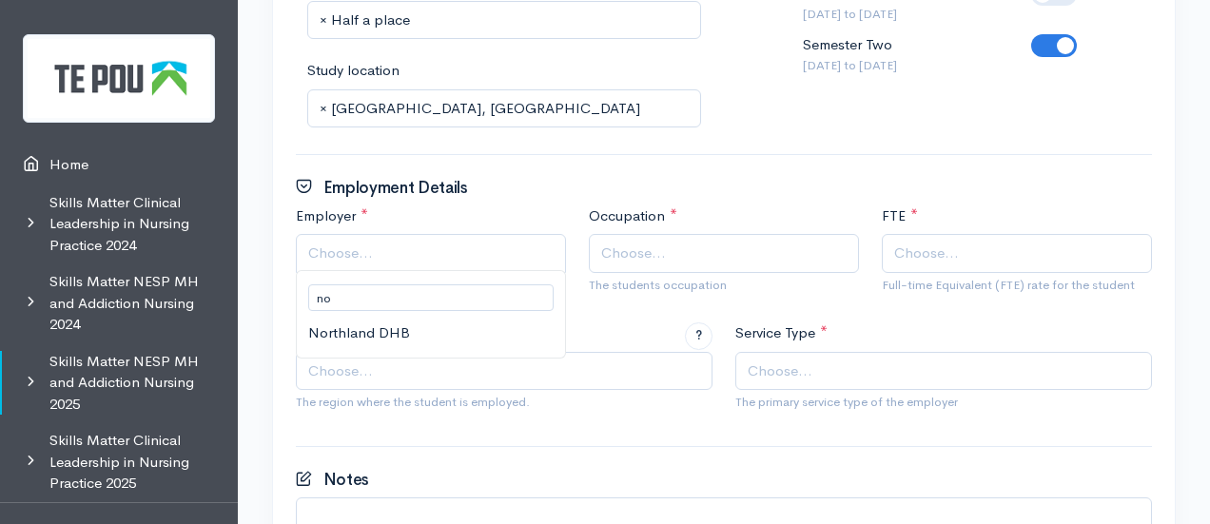
type input "no"
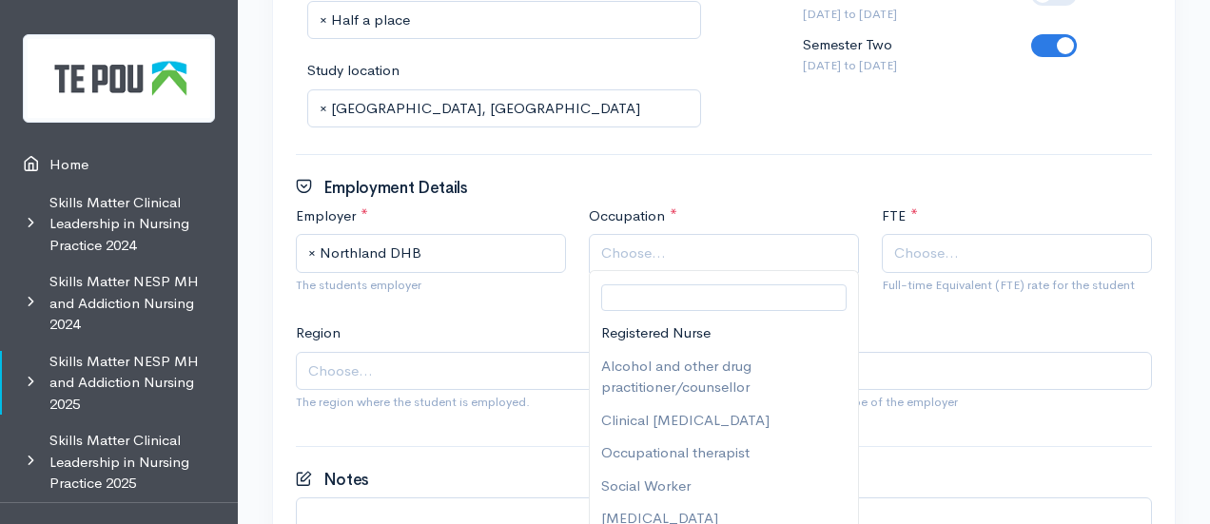
click at [658, 256] on span "Choose..." at bounding box center [633, 254] width 65 height 22
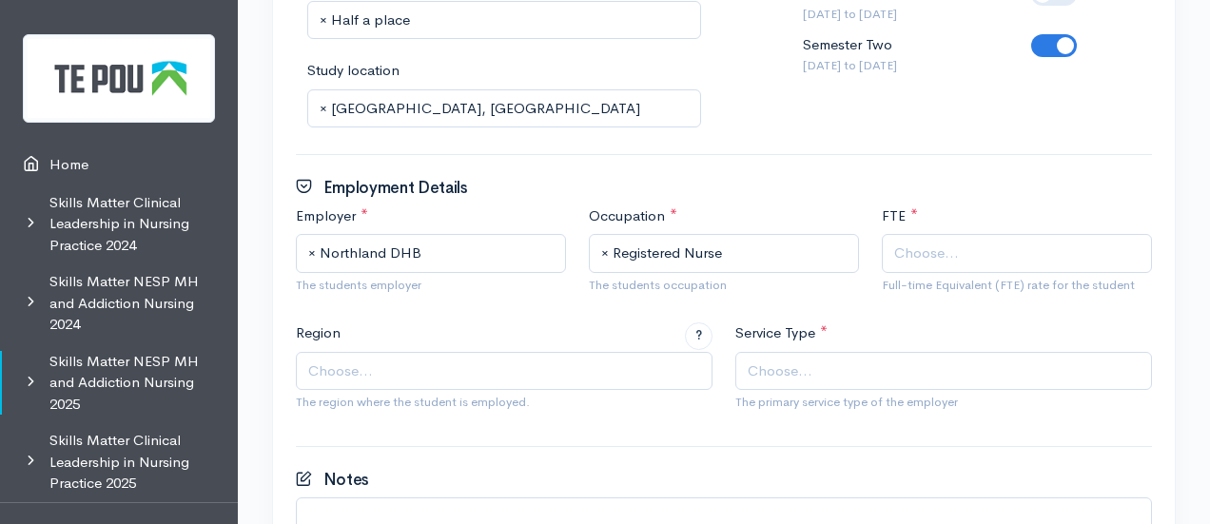
click at [932, 225] on div "FTE * 1.0 FTE (40+ hours) 0.9 FTE (36 hours) 0.8 FTE (32 hours) 0.7 FTE (28 hou…" at bounding box center [1016, 253] width 293 height 97
click at [942, 239] on span "Choose..." at bounding box center [1017, 253] width 270 height 39
click at [860, 361] on span "Choose..." at bounding box center [946, 372] width 396 height 22
type input "com"
click at [512, 376] on span "Choose..." at bounding box center [506, 372] width 396 height 22
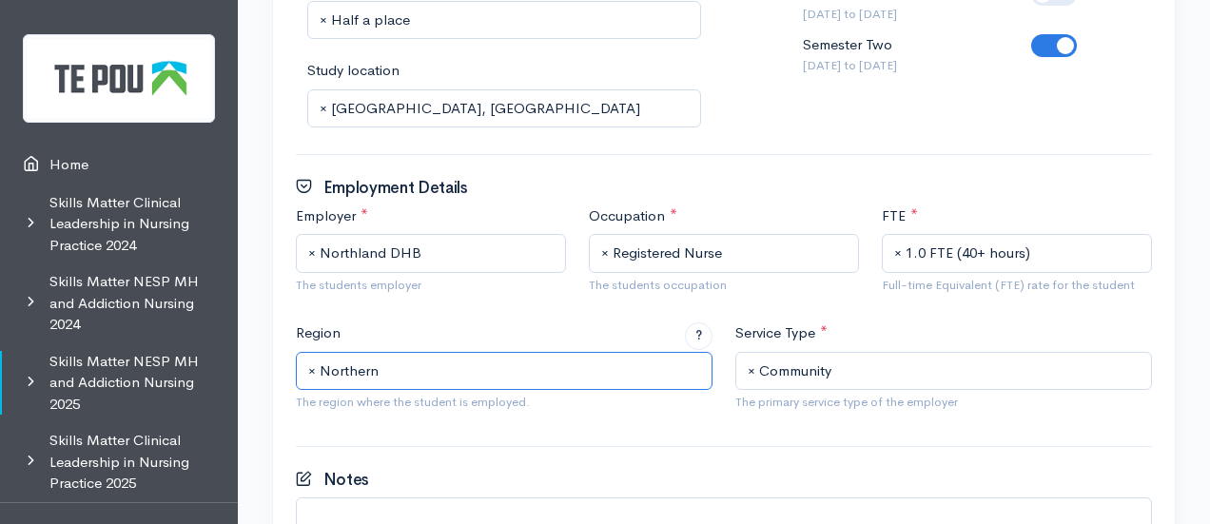
scroll to position [1294, 0]
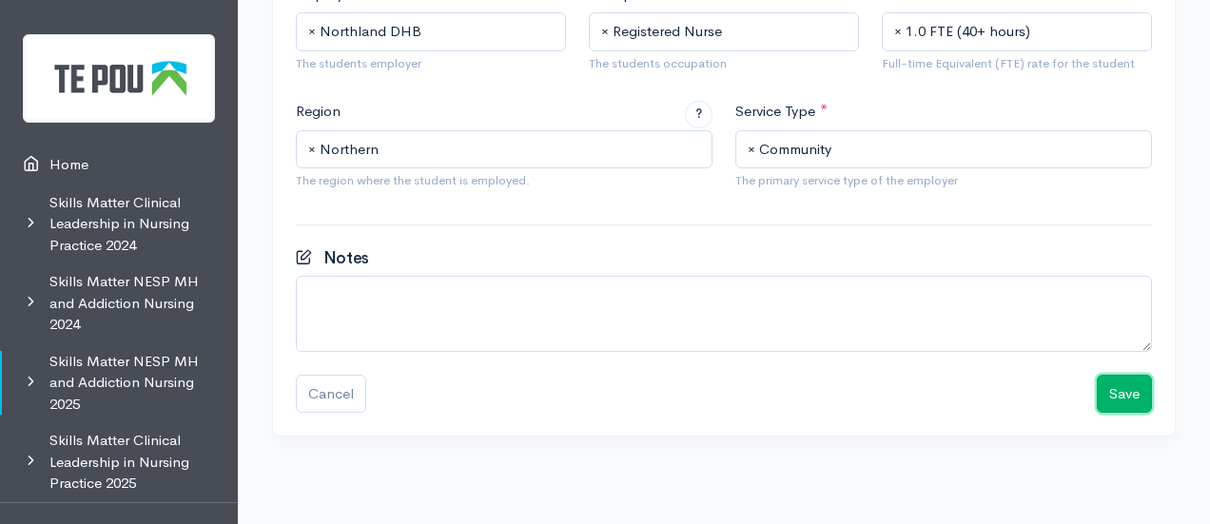
click at [1102, 386] on button "Save" at bounding box center [1124, 394] width 55 height 39
